Goal: Find specific page/section: Find specific page/section

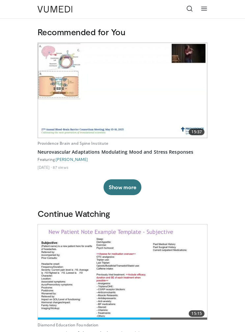
click at [208, 13] on link at bounding box center [203, 9] width 13 height 13
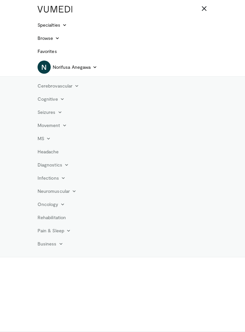
click at [69, 26] on link "Specialties" at bounding box center [52, 24] width 37 height 13
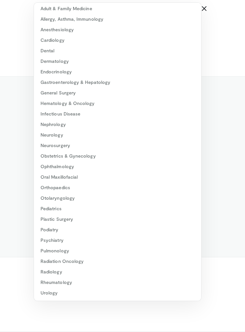
scroll to position [2, 0]
click at [72, 187] on link "Orthopaedics" at bounding box center [117, 187] width 167 height 11
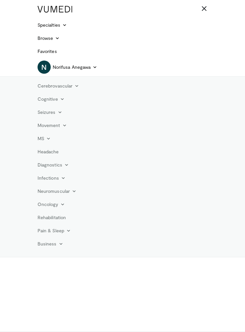
click at [65, 28] on link "Specialties" at bounding box center [52, 24] width 37 height 13
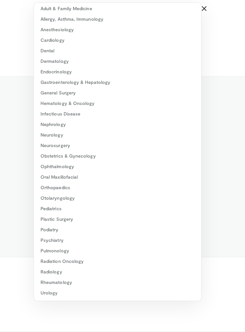
click at [91, 187] on link "Orthopaedics" at bounding box center [117, 187] width 167 height 11
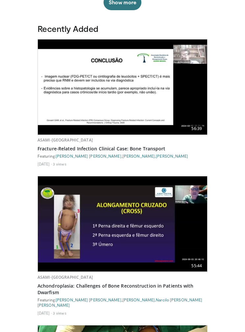
scroll to position [338, 0]
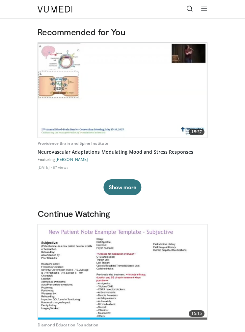
click at [208, 7] on link at bounding box center [203, 9] width 13 height 13
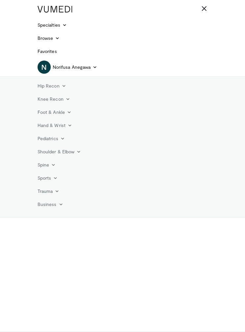
click at [56, 177] on icon at bounding box center [55, 178] width 5 height 5
click at [89, 234] on link "Knee" at bounding box center [73, 235] width 78 height 11
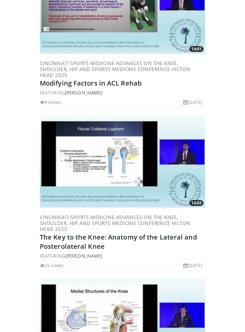
scroll to position [2697, 0]
